Goal: Information Seeking & Learning: Learn about a topic

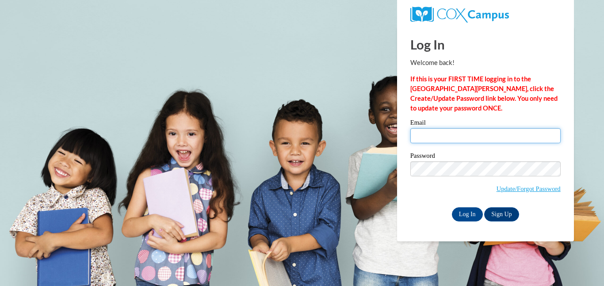
click at [423, 137] on input "Email" at bounding box center [485, 135] width 150 height 15
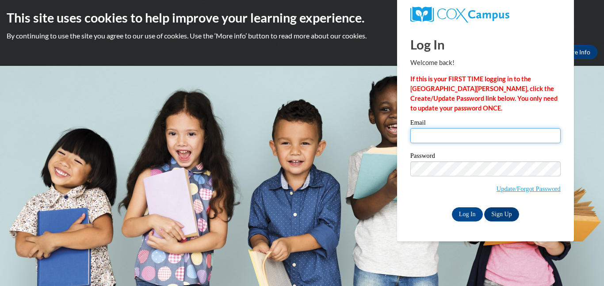
type input "kerrm@prescott.k12.wi.us"
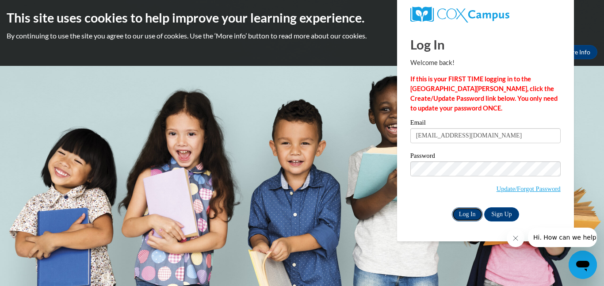
click at [459, 212] on input "Log In" at bounding box center [467, 214] width 31 height 14
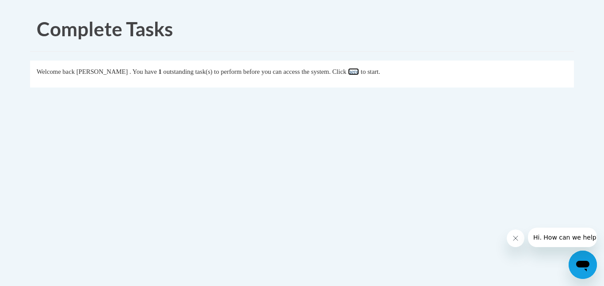
click at [359, 70] on link "here" at bounding box center [353, 71] width 11 height 7
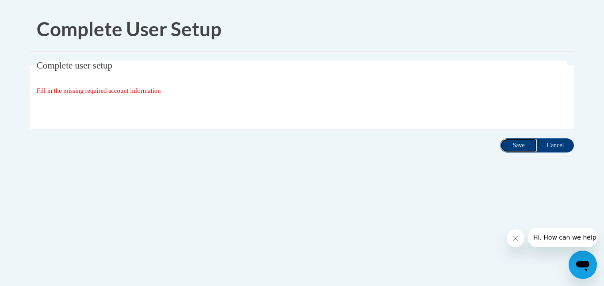
click at [516, 144] on input "Save" at bounding box center [518, 145] width 37 height 14
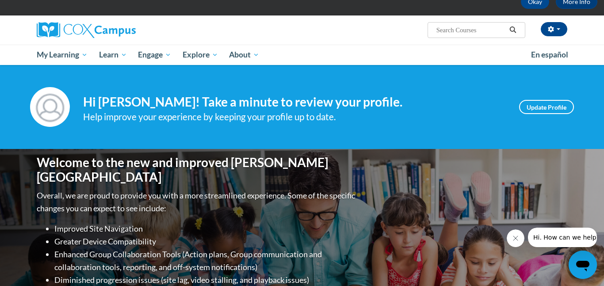
scroll to position [55, 0]
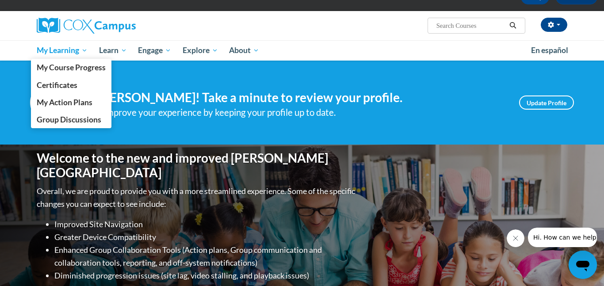
click at [51, 51] on span "My Learning" at bounding box center [62, 50] width 51 height 11
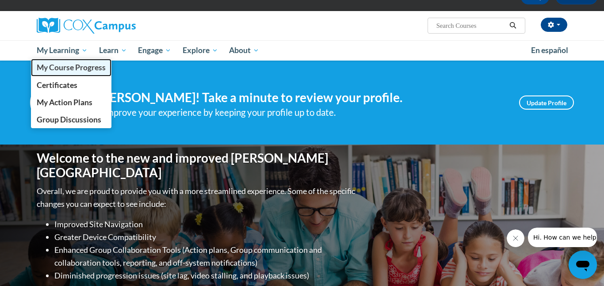
click at [49, 65] on span "My Course Progress" at bounding box center [71, 67] width 69 height 9
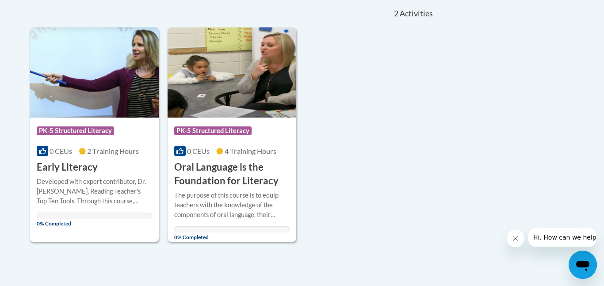
scroll to position [206, 0]
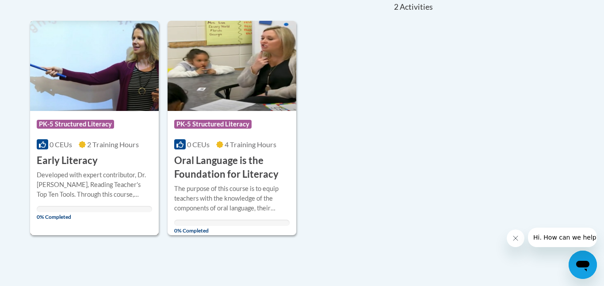
click at [66, 160] on h3 "Early Literacy" at bounding box center [67, 161] width 61 height 14
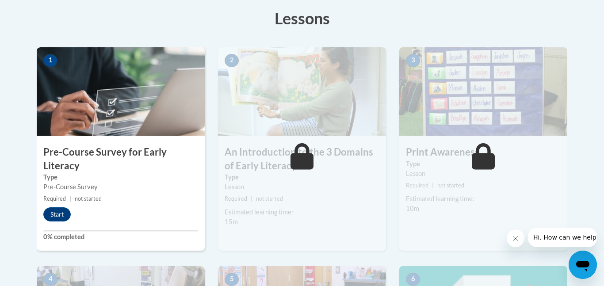
scroll to position [253, 0]
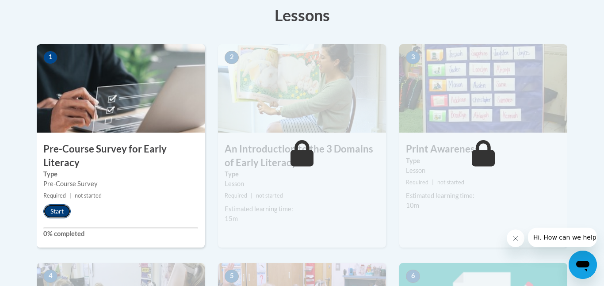
click at [56, 209] on button "Start" at bounding box center [56, 211] width 27 height 14
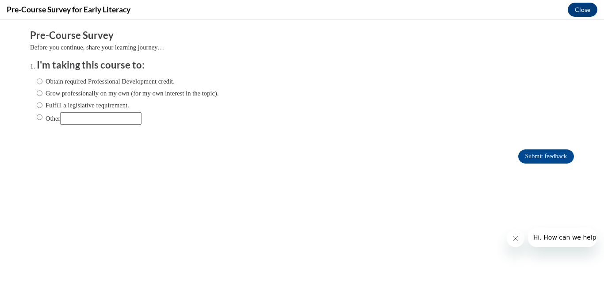
scroll to position [0, 0]
click at [41, 105] on input "Fulfill a legislative requirement." at bounding box center [40, 105] width 6 height 10
radio input "true"
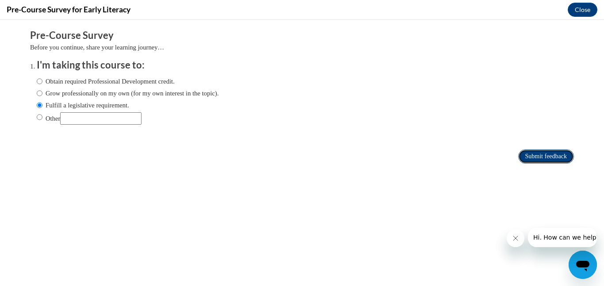
click at [538, 154] on input "Submit feedback" at bounding box center [546, 156] width 56 height 14
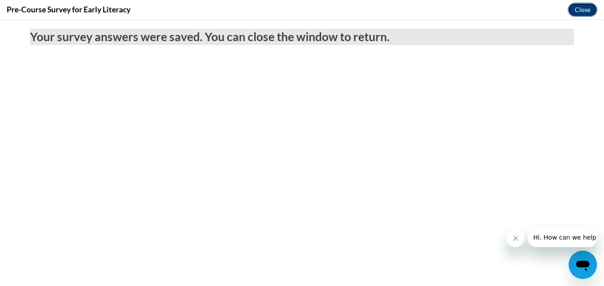
click at [573, 6] on button "Close" at bounding box center [582, 10] width 30 height 14
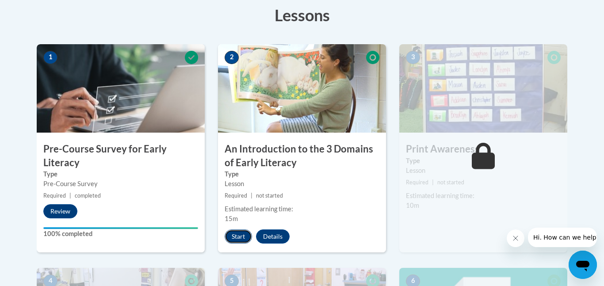
click at [240, 238] on button "Start" at bounding box center [237, 236] width 27 height 14
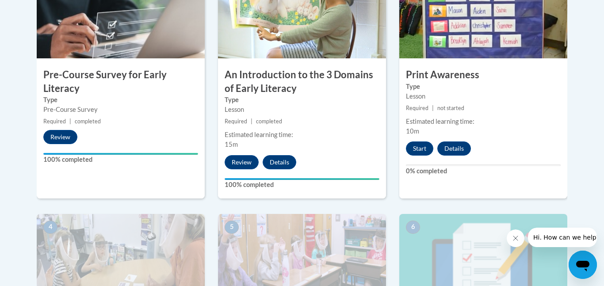
scroll to position [330, 0]
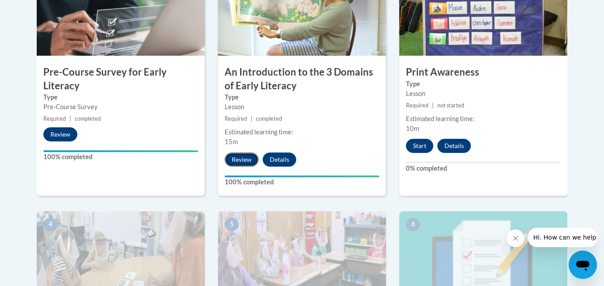
click at [243, 161] on button "Review" at bounding box center [241, 159] width 34 height 14
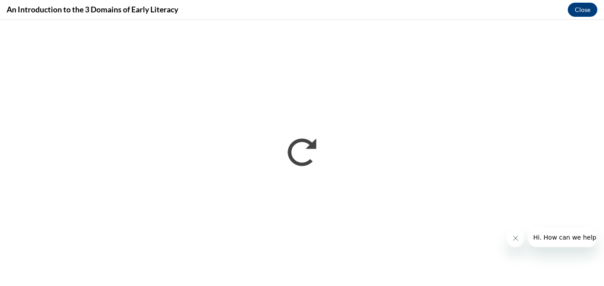
scroll to position [0, 0]
click at [588, 10] on button "Close" at bounding box center [582, 10] width 30 height 14
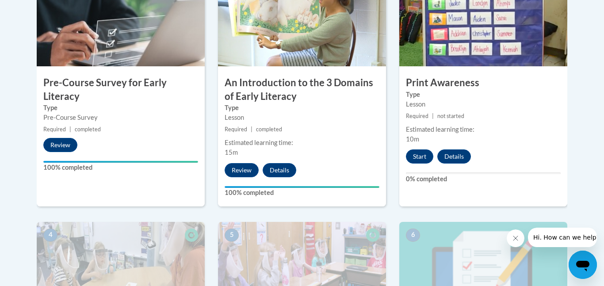
scroll to position [317, 0]
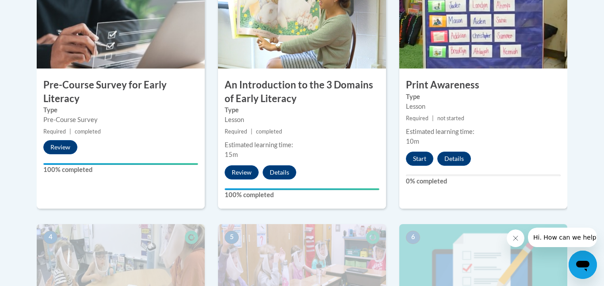
click at [311, 129] on small "Required | completed" at bounding box center [302, 132] width 168 height 10
click at [415, 160] on button "Start" at bounding box center [419, 159] width 27 height 14
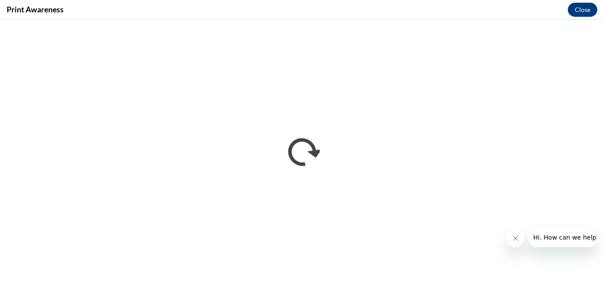
scroll to position [0, 0]
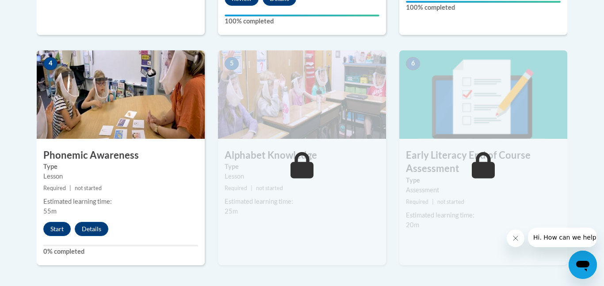
scroll to position [491, 0]
click at [57, 228] on button "Start" at bounding box center [56, 228] width 27 height 14
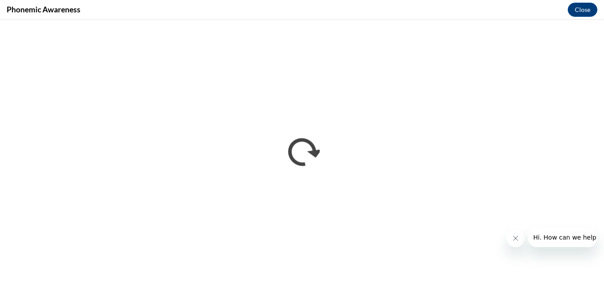
scroll to position [0, 0]
click at [515, 236] on icon "Close message from company" at bounding box center [515, 238] width 7 height 7
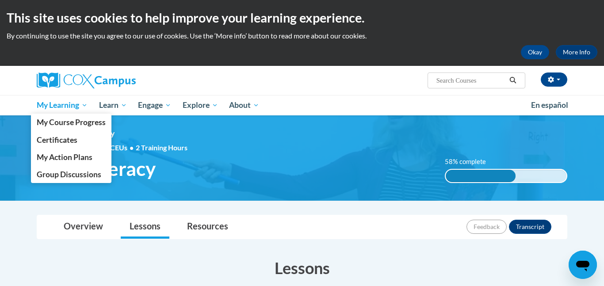
click at [62, 103] on span "My Learning" at bounding box center [62, 105] width 51 height 11
click at [63, 123] on span "My Course Progress" at bounding box center [71, 122] width 69 height 9
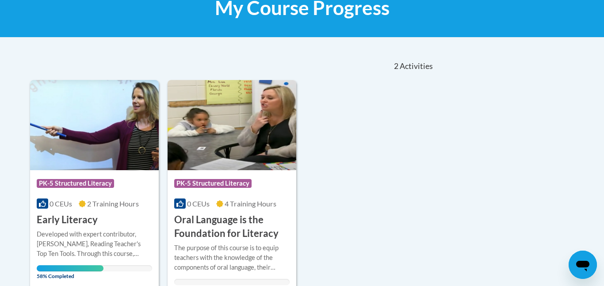
scroll to position [149, 0]
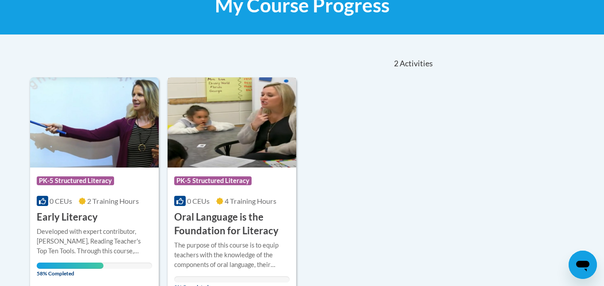
click at [203, 251] on div "The purpose of this course is to equip teachers with the knowledge of the compo…" at bounding box center [231, 254] width 115 height 29
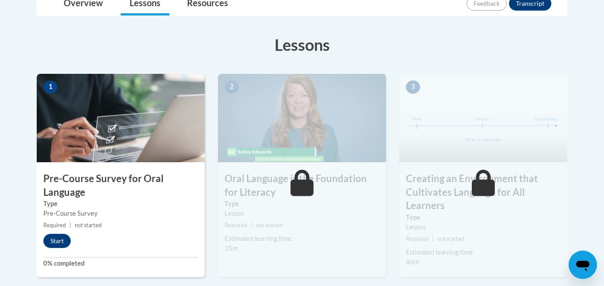
scroll to position [223, 0]
click at [60, 241] on button "Start" at bounding box center [56, 241] width 27 height 14
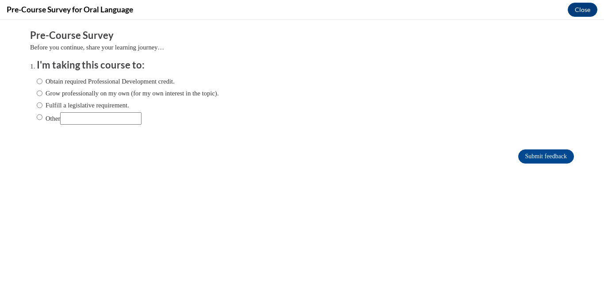
scroll to position [0, 0]
click at [40, 105] on input "Fulfill a legislative requirement." at bounding box center [40, 105] width 6 height 10
radio input "true"
click at [519, 155] on input "Submit feedback" at bounding box center [546, 156] width 56 height 14
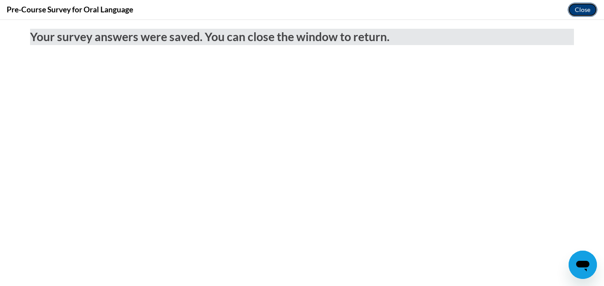
click at [586, 7] on button "Close" at bounding box center [582, 10] width 30 height 14
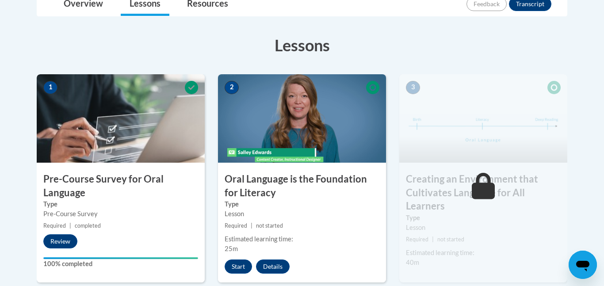
click at [278, 120] on img at bounding box center [302, 118] width 168 height 88
click at [269, 143] on img at bounding box center [302, 118] width 168 height 88
click at [233, 270] on button "Start" at bounding box center [237, 266] width 27 height 14
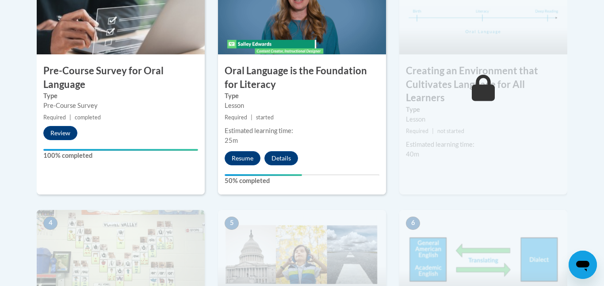
scroll to position [330, 0]
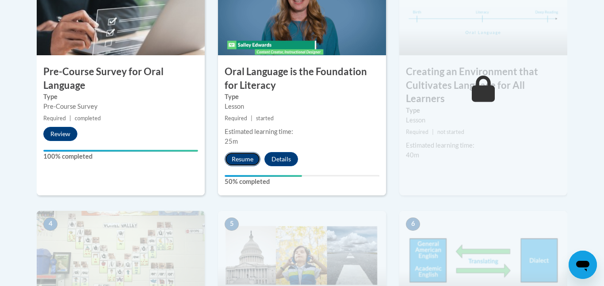
click at [236, 162] on button "Resume" at bounding box center [242, 159] width 36 height 14
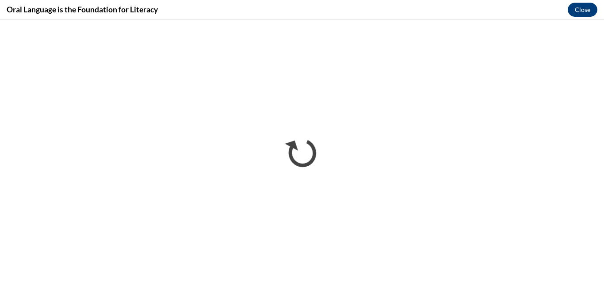
scroll to position [0, 0]
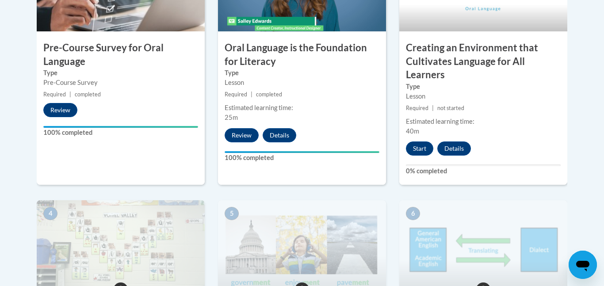
scroll to position [353, 0]
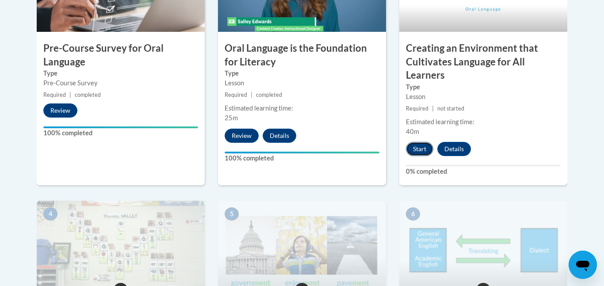
click at [417, 152] on button "Start" at bounding box center [419, 149] width 27 height 14
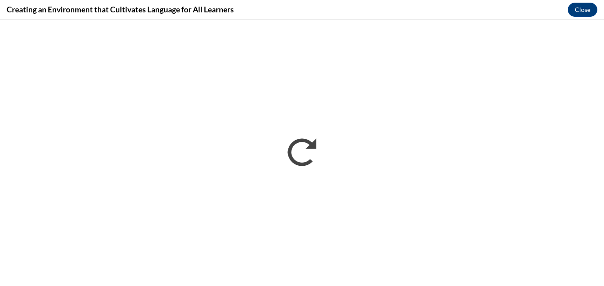
scroll to position [0, 0]
click at [578, 8] on button "Close" at bounding box center [582, 10] width 30 height 14
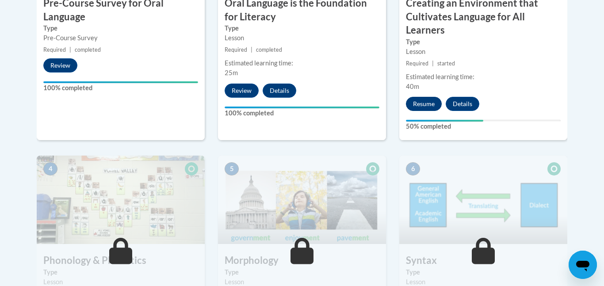
scroll to position [399, 0]
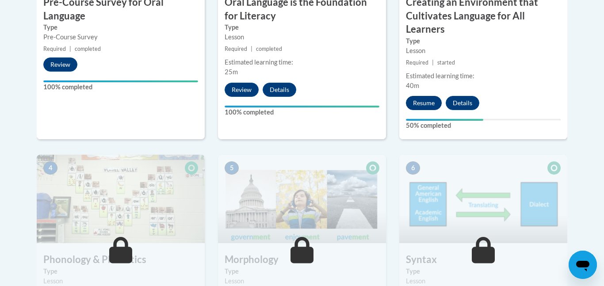
click at [436, 161] on img at bounding box center [483, 199] width 168 height 88
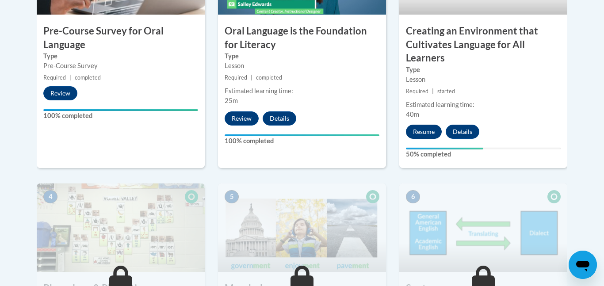
scroll to position [375, 0]
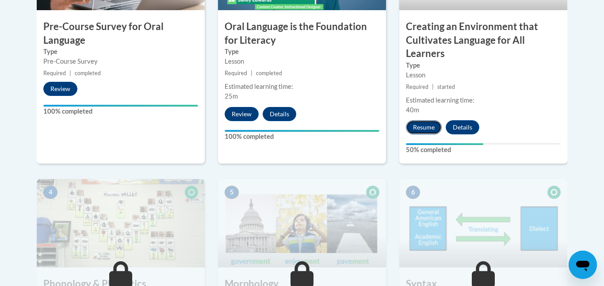
click at [422, 130] on button "Resume" at bounding box center [424, 127] width 36 height 14
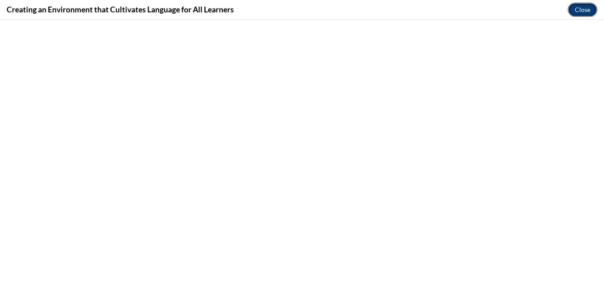
click at [578, 6] on button "Close" at bounding box center [582, 10] width 30 height 14
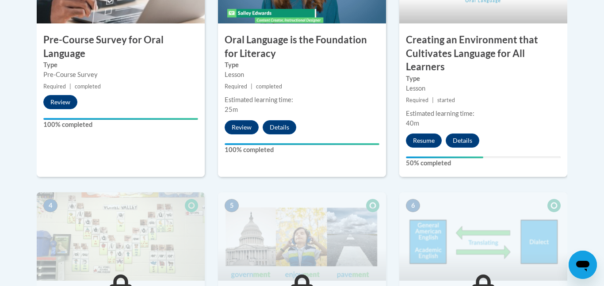
scroll to position [367, 0]
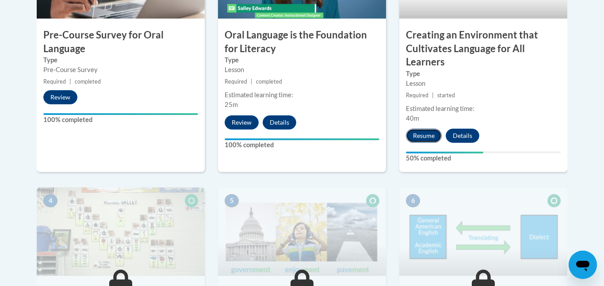
click at [422, 129] on button "Resume" at bounding box center [424, 136] width 36 height 14
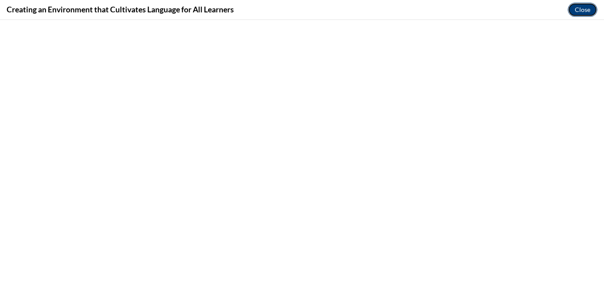
click at [585, 5] on button "Close" at bounding box center [582, 10] width 30 height 14
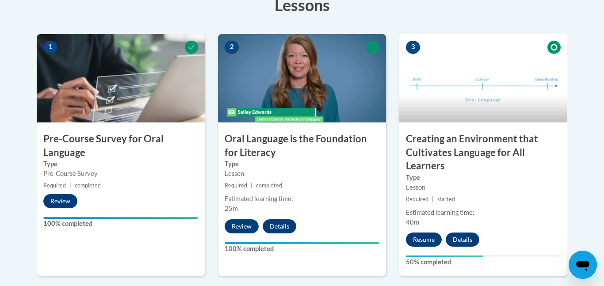
scroll to position [265, 0]
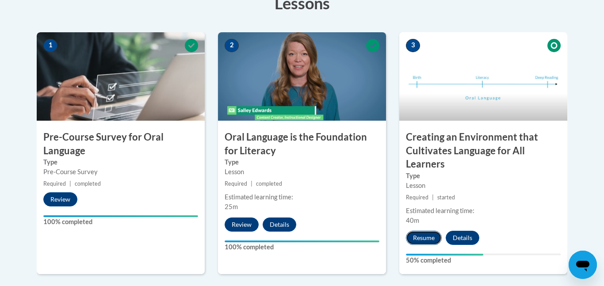
click at [425, 236] on button "Resume" at bounding box center [424, 238] width 36 height 14
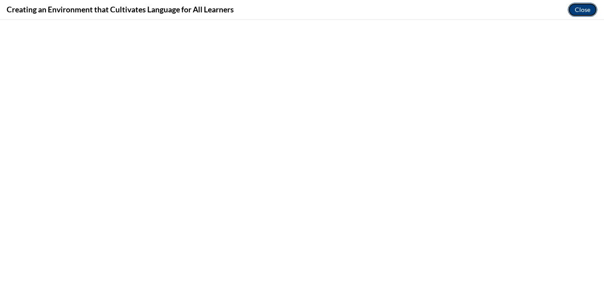
click at [581, 8] on button "Close" at bounding box center [582, 10] width 30 height 14
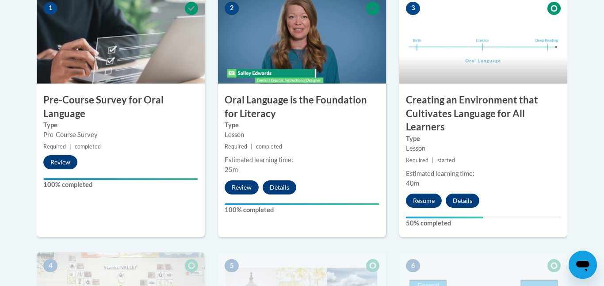
scroll to position [295, 0]
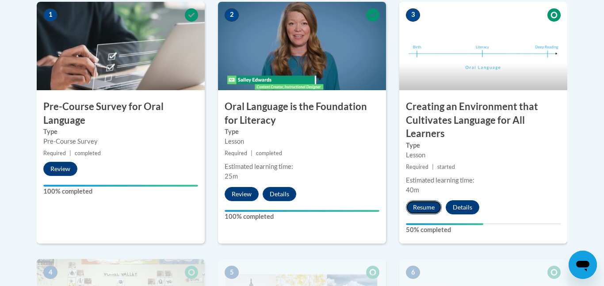
click at [426, 209] on button "Resume" at bounding box center [424, 207] width 36 height 14
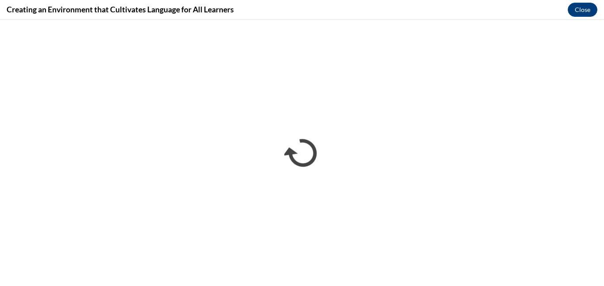
scroll to position [0, 0]
click at [573, 5] on button "Close" at bounding box center [582, 10] width 30 height 14
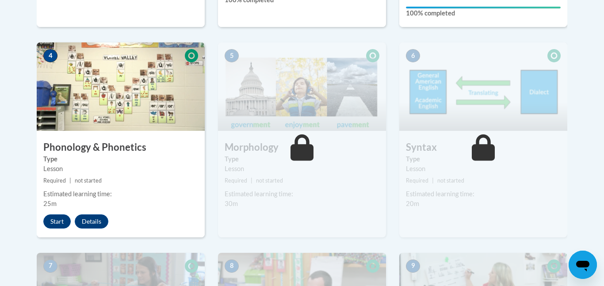
scroll to position [520, 0]
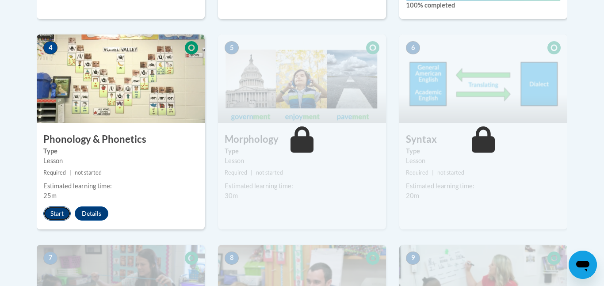
click at [57, 207] on button "Start" at bounding box center [56, 213] width 27 height 14
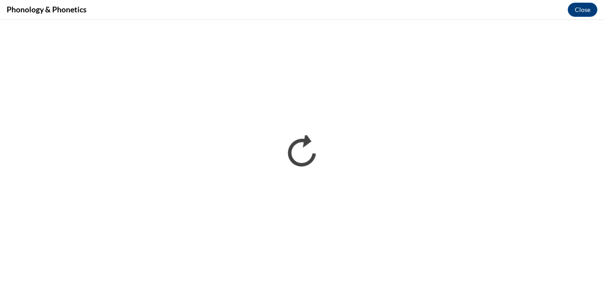
scroll to position [0, 0]
